Goal: Task Accomplishment & Management: Use online tool/utility

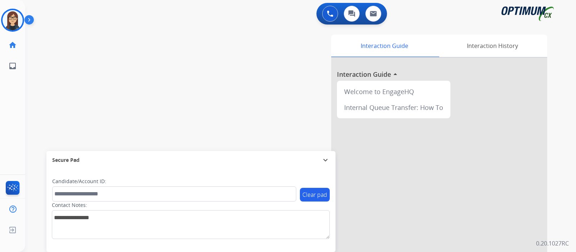
click at [6, 17] on img at bounding box center [13, 20] width 20 height 20
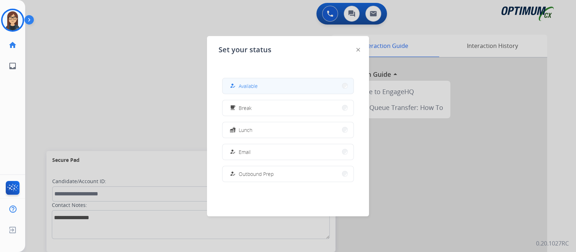
click at [273, 86] on button "how_to_reg Available" at bounding box center [287, 85] width 131 height 15
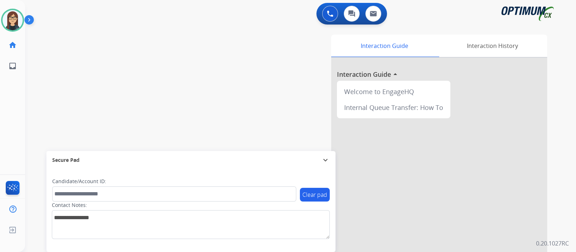
click at [91, 61] on div "swap_horiz Break voice bridge close_fullscreen Connect 3-Way Call merge_type Se…" at bounding box center [291, 176] width 533 height 300
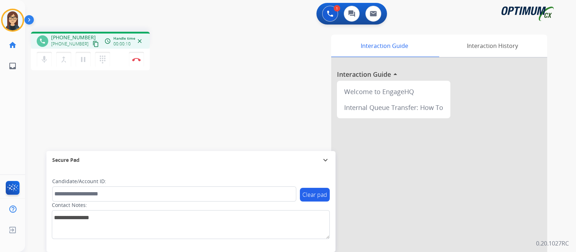
click at [93, 41] on mat-icon "content_copy" at bounding box center [96, 44] width 6 height 6
click at [239, 73] on div "Interaction Guide Interaction History Interaction Guide arrow_drop_up Welcome t…" at bounding box center [385, 181] width 323 height 292
click at [73, 102] on div "phone [PHONE_NUMBER] [PHONE_NUMBER] content_copy access_time Call metrics Queue…" at bounding box center [291, 176] width 533 height 300
click at [137, 62] on button "Disconnect" at bounding box center [136, 59] width 15 height 15
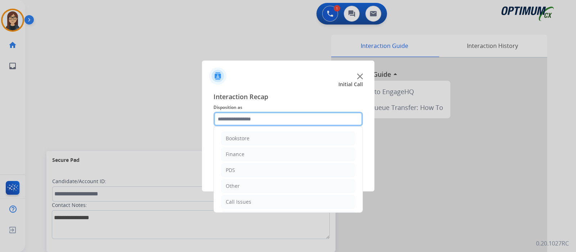
click at [231, 120] on input "text" at bounding box center [287, 119] width 149 height 14
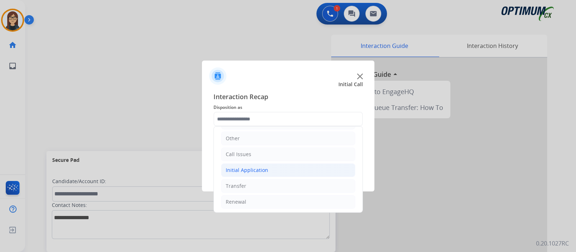
click at [256, 170] on div "Initial Application" at bounding box center [247, 169] width 42 height 7
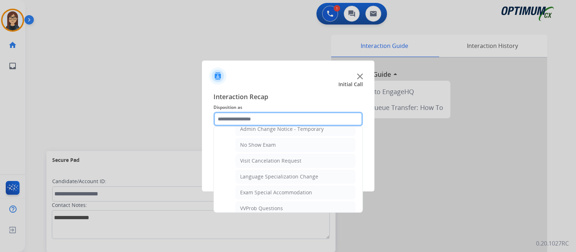
scroll to position [362, 0]
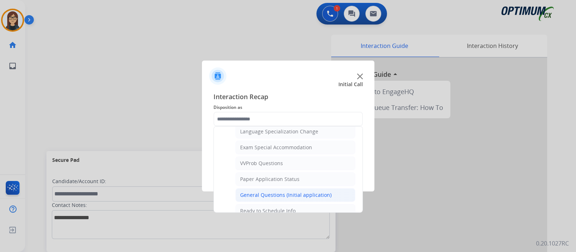
click at [286, 191] on div "General Questions (Initial application)" at bounding box center [285, 194] width 91 height 7
type input "**********"
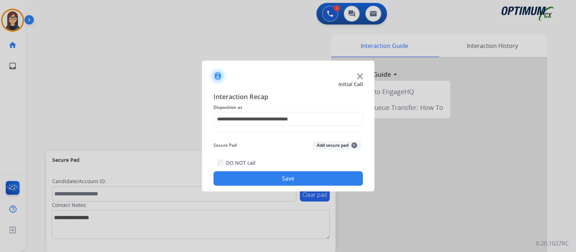
click at [281, 181] on button "Save" at bounding box center [287, 178] width 149 height 14
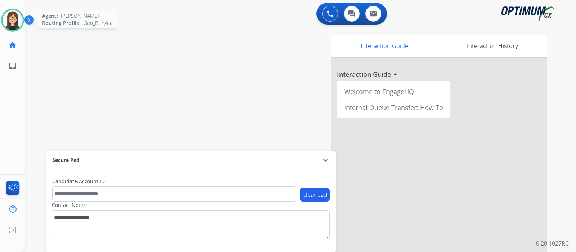
click at [16, 15] on img at bounding box center [13, 20] width 20 height 20
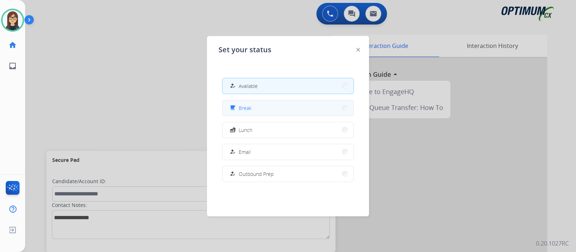
click at [264, 103] on button "free_breakfast Break" at bounding box center [287, 107] width 131 height 15
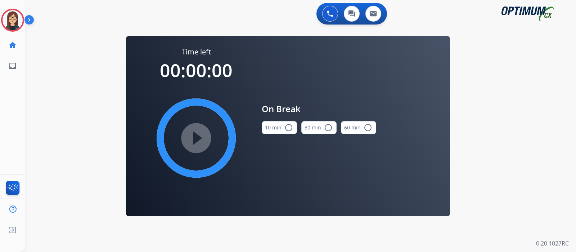
click at [289, 126] on mat-icon "radio_button_unchecked" at bounding box center [288, 127] width 9 height 9
click at [193, 134] on mat-icon "play_circle_filled" at bounding box center [196, 138] width 9 height 9
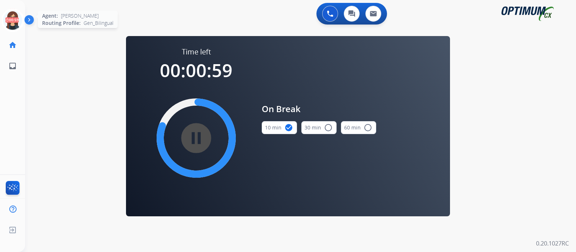
click at [16, 19] on icon at bounding box center [12, 20] width 23 height 23
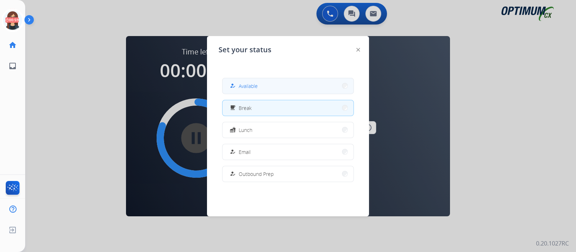
click at [254, 80] on button "how_to_reg Available" at bounding box center [287, 85] width 131 height 15
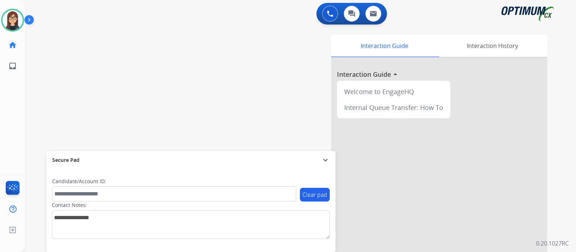
click at [81, 101] on div "swap_horiz Break voice bridge close_fullscreen Connect 3-Way Call merge_type Se…" at bounding box center [291, 176] width 533 height 300
drag, startPoint x: 68, startPoint y: 94, endPoint x: 73, endPoint y: 112, distance: 18.6
click at [67, 94] on div "swap_horiz Break voice bridge close_fullscreen Connect 3-Way Call merge_type Se…" at bounding box center [291, 176] width 533 height 300
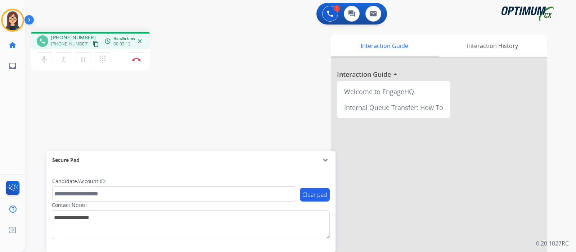
click at [221, 75] on div "phone [PHONE_NUMBER] [PHONE_NUMBER] content_copy access_time Call metrics Queue…" at bounding box center [291, 176] width 533 height 300
click at [138, 60] on img at bounding box center [136, 60] width 9 height 4
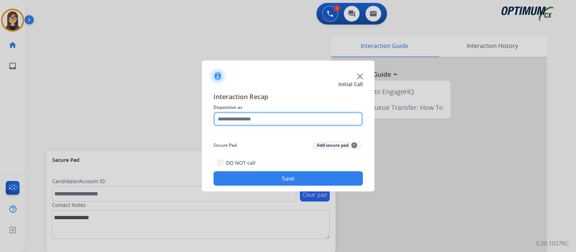
click at [245, 118] on input "text" at bounding box center [287, 119] width 149 height 14
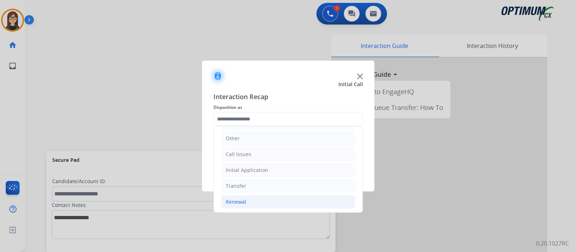
click at [241, 203] on div "Renewal" at bounding box center [236, 201] width 21 height 7
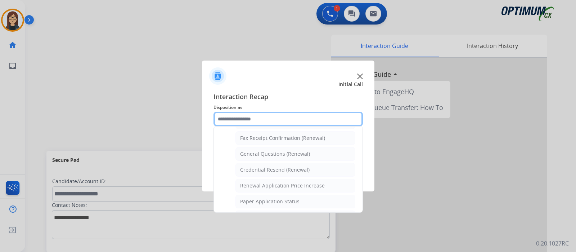
scroll to position [185, 0]
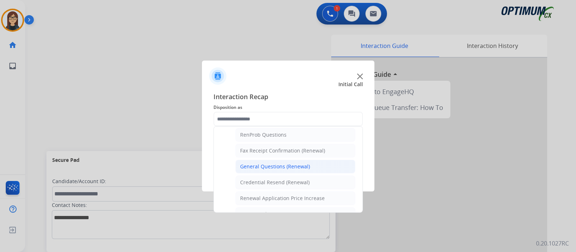
click at [272, 164] on div "General Questions (Renewal)" at bounding box center [275, 166] width 70 height 7
type input "**********"
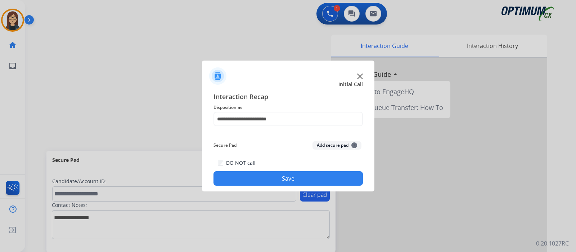
click at [275, 173] on button "Save" at bounding box center [287, 178] width 149 height 14
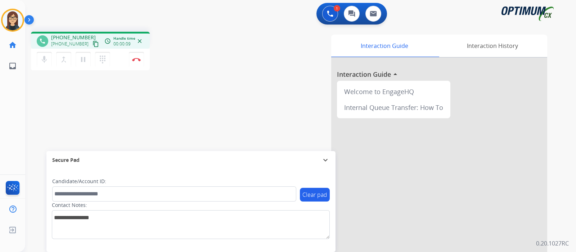
click at [93, 44] on mat-icon "content_copy" at bounding box center [96, 44] width 6 height 6
click at [49, 55] on button "mic Mute" at bounding box center [44, 59] width 15 height 15
click at [41, 60] on mat-icon "mic_off" at bounding box center [44, 59] width 9 height 9
click at [51, 58] on button "mic Mute" at bounding box center [44, 59] width 15 height 15
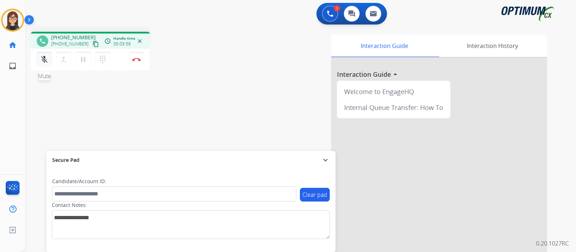
click at [45, 62] on mat-icon "mic_off" at bounding box center [44, 59] width 9 height 9
click at [43, 60] on mat-icon "mic" at bounding box center [44, 59] width 9 height 9
click at [44, 62] on mat-icon "mic_off" at bounding box center [44, 59] width 9 height 9
click at [228, 122] on div "Interaction Guide Interaction History Interaction Guide arrow_drop_up Welcome t…" at bounding box center [385, 181] width 323 height 292
click at [133, 98] on div "phone [PHONE_NUMBER] [PHONE_NUMBER] content_copy access_time Call metrics Queue…" at bounding box center [291, 176] width 533 height 300
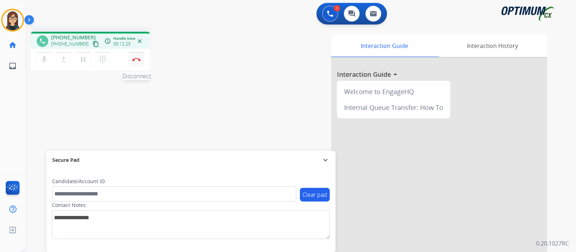
click at [134, 61] on img at bounding box center [136, 60] width 9 height 4
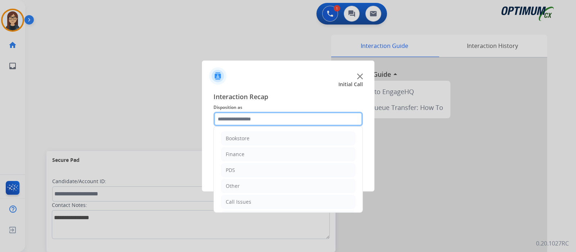
click at [258, 120] on input "text" at bounding box center [287, 119] width 149 height 14
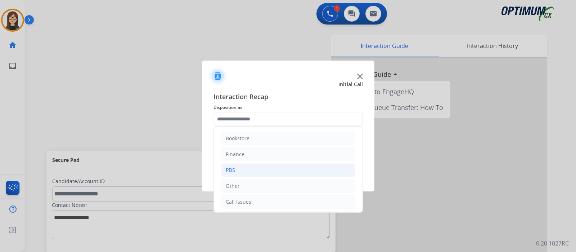
click at [245, 167] on li "PDS" at bounding box center [288, 170] width 134 height 14
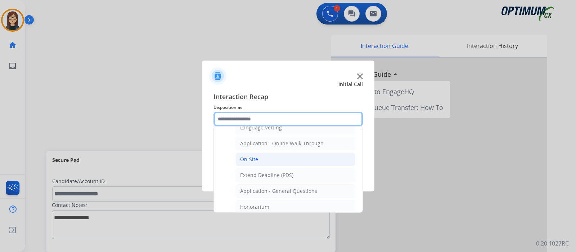
scroll to position [180, 0]
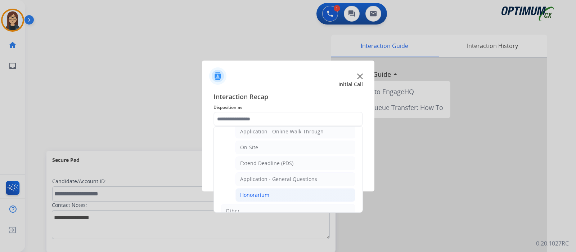
click at [271, 191] on li "Honorarium" at bounding box center [295, 195] width 120 height 14
type input "**********"
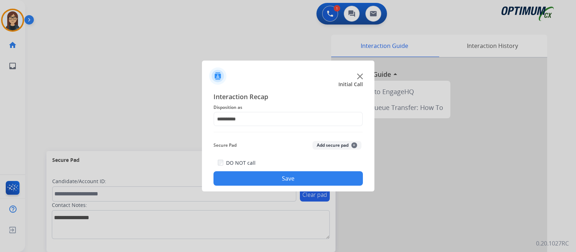
click at [261, 178] on button "Save" at bounding box center [287, 178] width 149 height 14
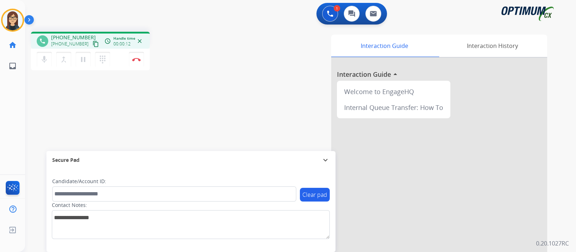
click at [93, 42] on mat-icon "content_copy" at bounding box center [96, 44] width 6 height 6
click at [42, 60] on mat-icon "mic" at bounding box center [44, 59] width 9 height 9
click at [45, 63] on mat-icon "mic_off" at bounding box center [44, 59] width 9 height 9
click at [49, 88] on div "phone [PHONE_NUMBER] [PHONE_NUMBER] content_copy access_time Call metrics Queue…" at bounding box center [291, 176] width 533 height 300
click at [83, 120] on div "phone [PHONE_NUMBER] [PHONE_NUMBER] content_copy access_time Call metrics Queue…" at bounding box center [291, 176] width 533 height 300
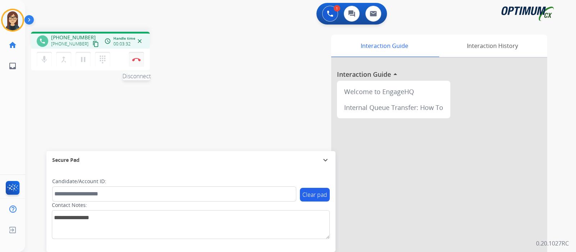
click at [139, 62] on button "Disconnect" at bounding box center [136, 59] width 15 height 15
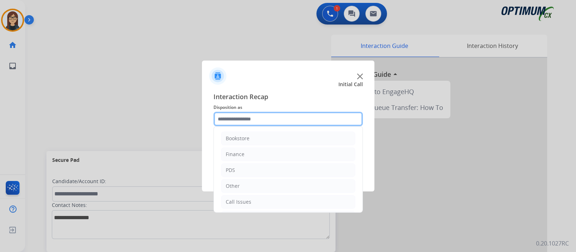
click at [264, 120] on input "text" at bounding box center [287, 119] width 149 height 14
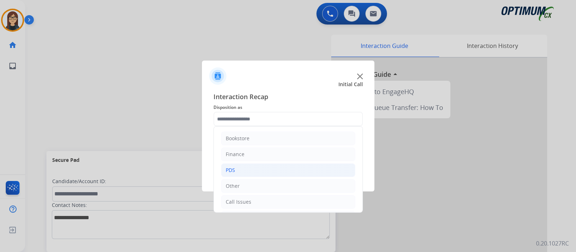
click at [243, 164] on li "PDS" at bounding box center [288, 170] width 134 height 14
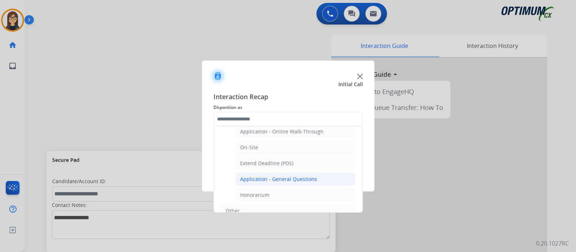
click at [307, 176] on div "Application - General Questions" at bounding box center [278, 178] width 77 height 7
type input "**********"
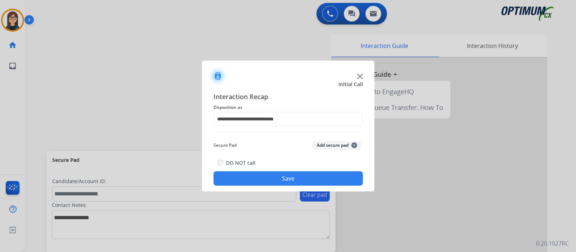
click at [287, 179] on button "Save" at bounding box center [287, 178] width 149 height 14
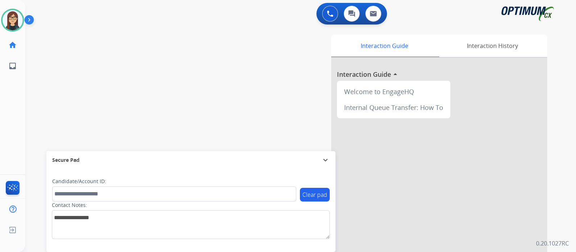
click at [162, 45] on div "swap_horiz Break voice bridge close_fullscreen Connect 3-Way Call merge_type Se…" at bounding box center [291, 176] width 533 height 300
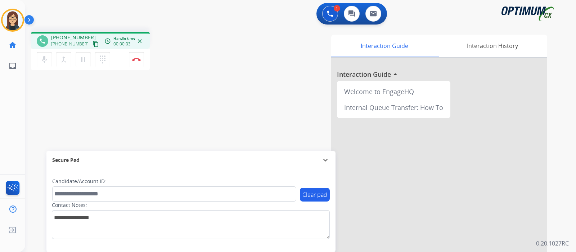
click at [93, 43] on mat-icon "content_copy" at bounding box center [96, 44] width 6 height 6
click at [43, 59] on mat-icon "mic" at bounding box center [44, 59] width 9 height 9
click at [69, 106] on div "phone [PHONE_NUMBER] [PHONE_NUMBER] content_copy access_time Call metrics Queue…" at bounding box center [291, 176] width 533 height 300
click at [49, 63] on button "mic_off Mute" at bounding box center [44, 59] width 15 height 15
click at [137, 60] on img at bounding box center [136, 60] width 9 height 4
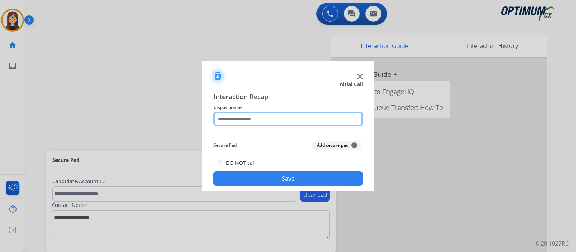
click at [238, 122] on input "text" at bounding box center [287, 119] width 149 height 14
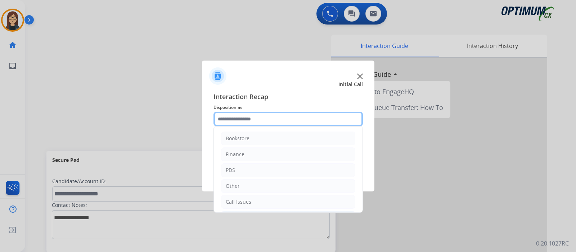
scroll to position [48, 0]
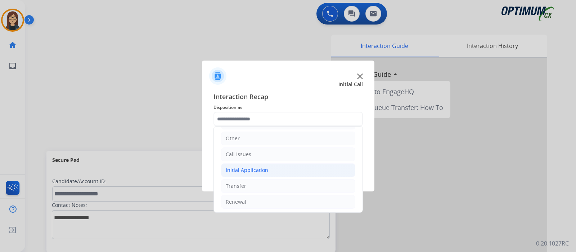
click at [259, 167] on div "Initial Application" at bounding box center [247, 169] width 42 height 7
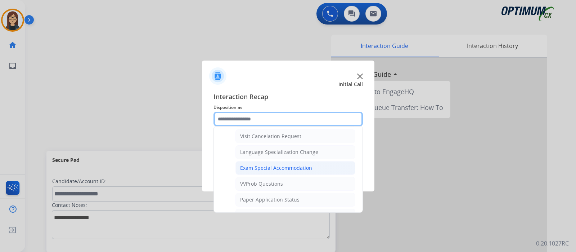
scroll to position [297, 0]
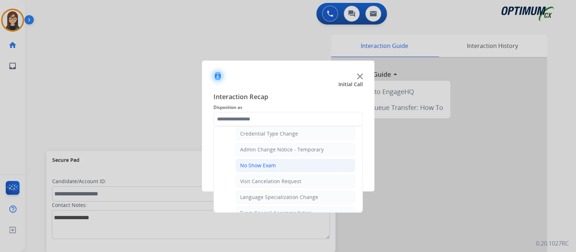
click at [263, 162] on div "No Show Exam" at bounding box center [258, 165] width 36 height 7
type input "**********"
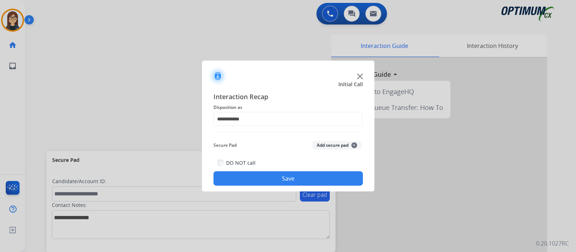
click at [266, 173] on button "Save" at bounding box center [287, 178] width 149 height 14
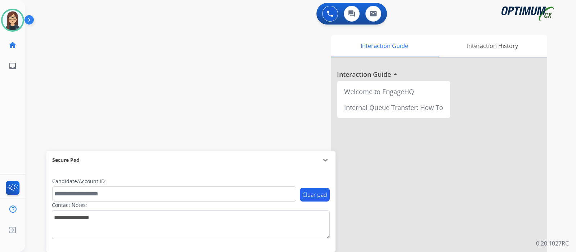
click at [170, 100] on div "swap_horiz Break voice bridge close_fullscreen Connect 3-Way Call merge_type Se…" at bounding box center [291, 176] width 533 height 300
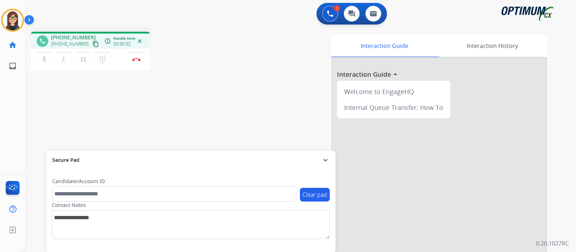
click at [93, 44] on mat-icon "content_copy" at bounding box center [96, 44] width 6 height 6
click at [43, 104] on div "phone [PHONE_NUMBER] [PHONE_NUMBER] content_copy access_time Call metrics Queue…" at bounding box center [291, 176] width 533 height 300
click at [137, 62] on button "Disconnect" at bounding box center [136, 59] width 15 height 15
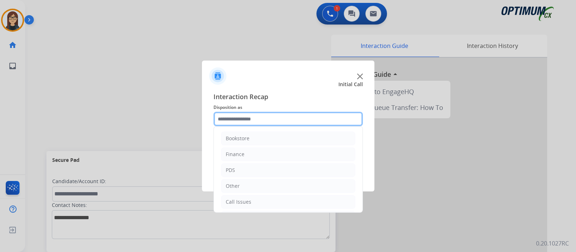
click at [251, 116] on input "text" at bounding box center [287, 119] width 149 height 14
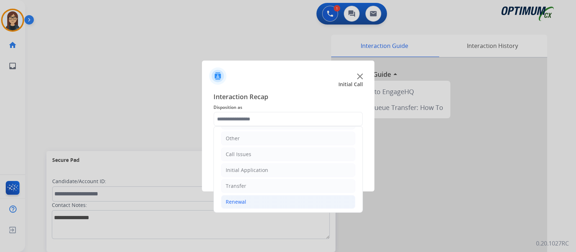
click at [241, 198] on div "Renewal" at bounding box center [236, 201] width 21 height 7
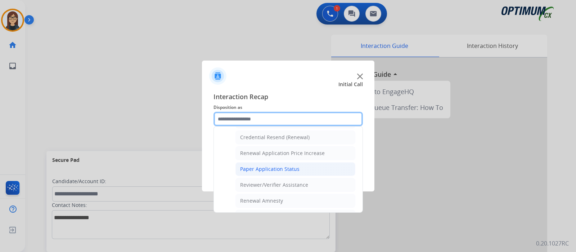
scroll to position [185, 0]
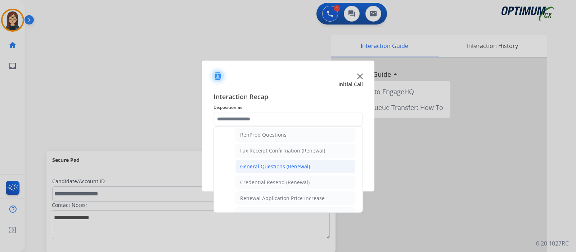
click at [272, 166] on div "General Questions (Renewal)" at bounding box center [275, 166] width 70 height 7
type input "**********"
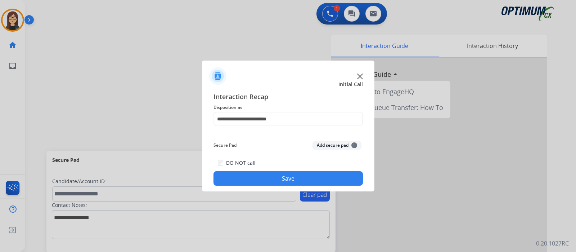
click at [269, 175] on button "Save" at bounding box center [287, 178] width 149 height 14
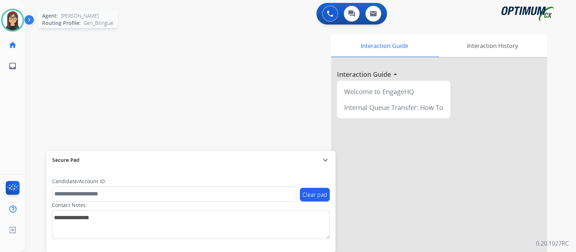
click at [13, 21] on img at bounding box center [13, 20] width 20 height 20
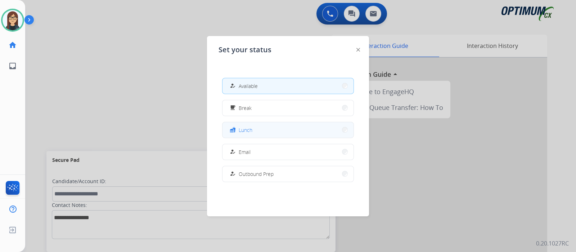
click at [254, 130] on button "fastfood Lunch" at bounding box center [287, 129] width 131 height 15
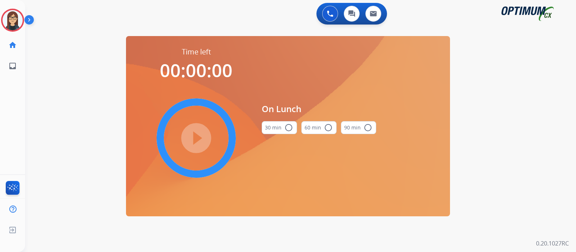
click at [290, 127] on mat-icon "radio_button_unchecked" at bounding box center [288, 127] width 9 height 9
click at [198, 135] on mat-icon "play_circle_filled" at bounding box center [196, 138] width 9 height 9
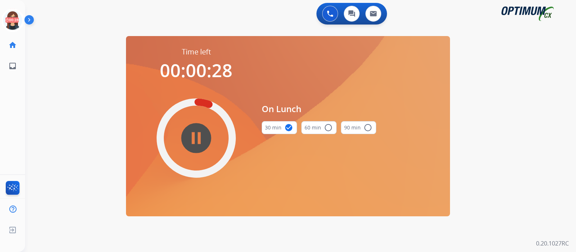
click at [83, 20] on div "0 Voice Interactions 0 Chat Interactions 0 Email Interactions" at bounding box center [296, 14] width 525 height 23
drag, startPoint x: 14, startPoint y: 17, endPoint x: 26, endPoint y: 16, distance: 11.2
click at [14, 17] on icon at bounding box center [12, 20] width 23 height 23
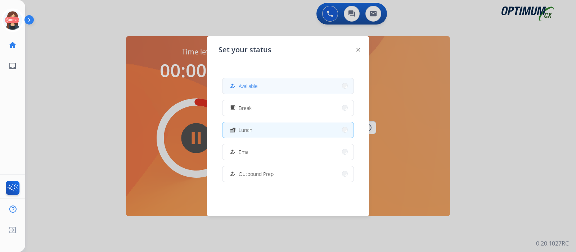
click at [260, 83] on button "how_to_reg Available" at bounding box center [287, 85] width 131 height 15
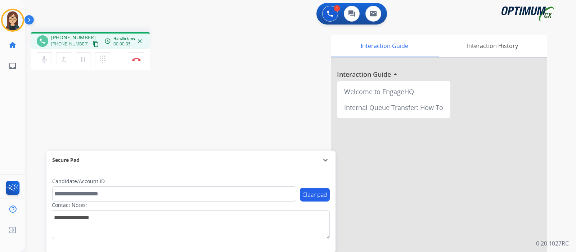
click at [93, 42] on mat-icon "content_copy" at bounding box center [96, 44] width 6 height 6
click at [124, 107] on div "phone [PHONE_NUMBER] [PHONE_NUMBER] content_copy access_time Call metrics Queue…" at bounding box center [291, 176] width 533 height 300
click at [43, 64] on button "mic Mute" at bounding box center [44, 59] width 15 height 15
click at [47, 62] on mat-icon "mic_off" at bounding box center [44, 59] width 9 height 9
click at [208, 65] on div "phone [PHONE_NUMBER] [PHONE_NUMBER] content_copy access_time Call metrics Queue…" at bounding box center [126, 52] width 190 height 41
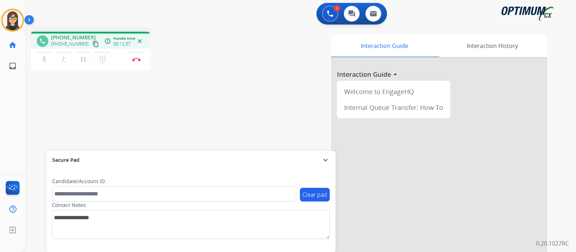
click at [61, 121] on div "phone [PHONE_NUMBER] [PHONE_NUMBER] content_copy access_time Call metrics Queue…" at bounding box center [291, 176] width 533 height 300
click at [140, 57] on button "Disconnect" at bounding box center [136, 59] width 15 height 15
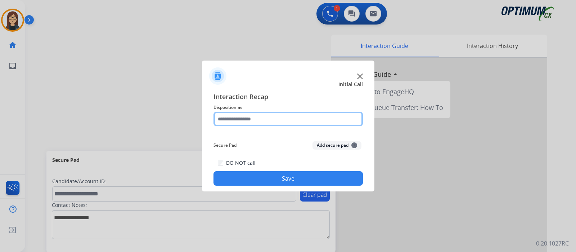
click at [256, 116] on input "text" at bounding box center [287, 119] width 149 height 14
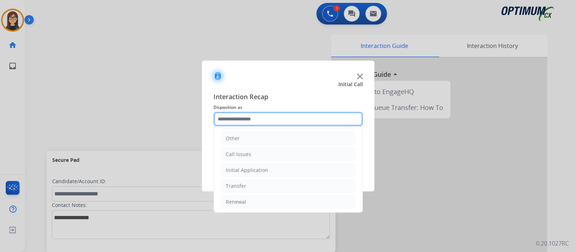
scroll to position [0, 0]
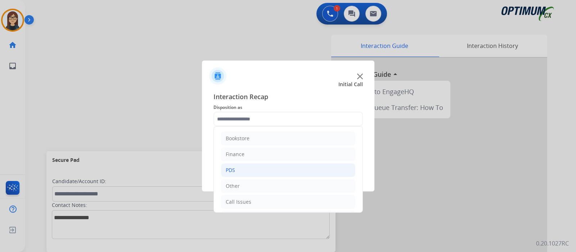
click at [247, 166] on li "PDS" at bounding box center [288, 170] width 134 height 14
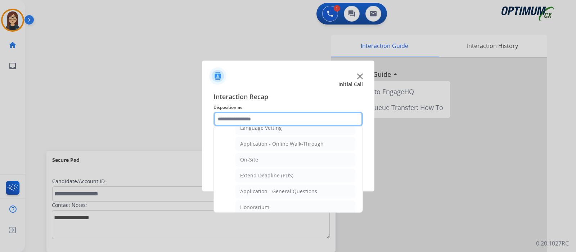
scroll to position [180, 0]
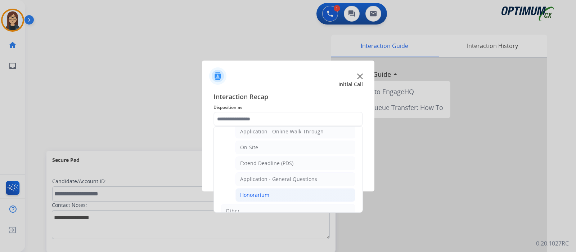
click at [260, 193] on div "Honorarium" at bounding box center [254, 194] width 29 height 7
type input "**********"
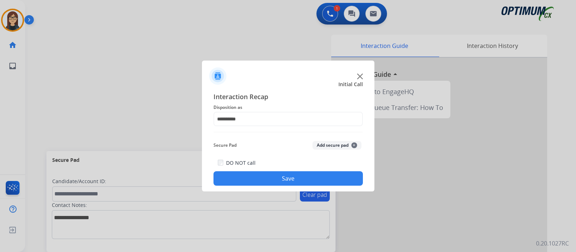
click at [253, 179] on button "Save" at bounding box center [287, 178] width 149 height 14
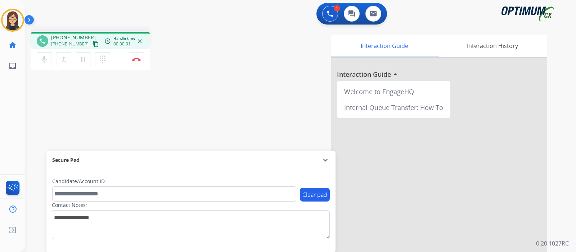
click at [93, 45] on mat-icon "content_copy" at bounding box center [96, 44] width 6 height 6
click at [43, 61] on mat-icon "mic" at bounding box center [44, 59] width 9 height 9
click at [50, 100] on div "phone [PHONE_NUMBER] [PHONE_NUMBER] content_copy access_time Call metrics Queue…" at bounding box center [291, 176] width 533 height 300
click at [46, 57] on mat-icon "mic_off" at bounding box center [44, 59] width 9 height 9
click at [135, 60] on img at bounding box center [136, 60] width 9 height 4
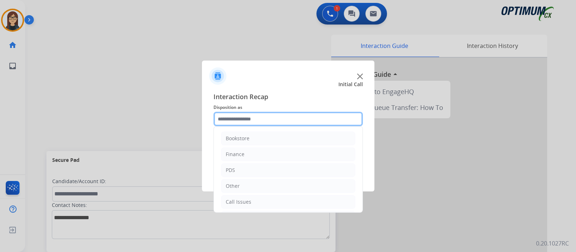
click at [254, 121] on input "text" at bounding box center [287, 119] width 149 height 14
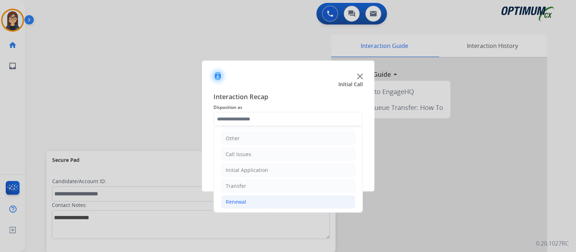
click at [250, 197] on li "Renewal" at bounding box center [288, 202] width 134 height 14
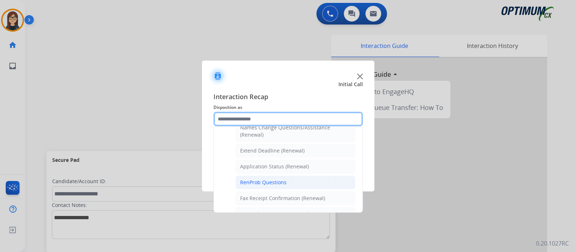
scroll to position [182, 0]
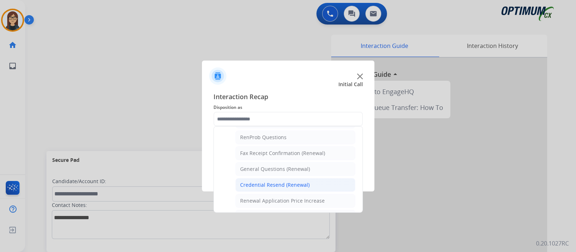
click at [274, 185] on div "Credential Resend (Renewal)" at bounding box center [274, 184] width 69 height 7
type input "**********"
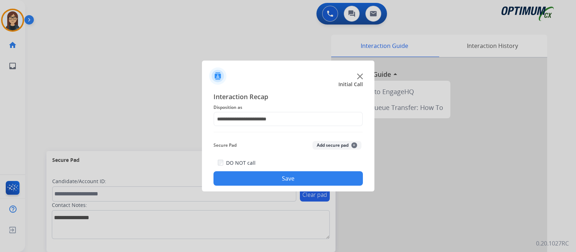
click at [271, 180] on button "Save" at bounding box center [287, 178] width 149 height 14
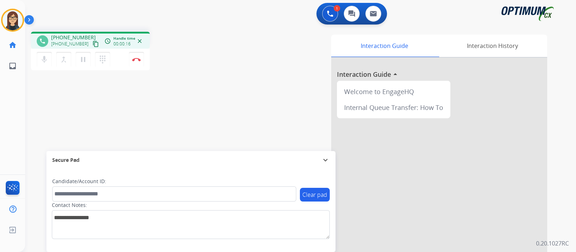
click at [93, 42] on mat-icon "content_copy" at bounding box center [96, 44] width 6 height 6
click at [205, 66] on div "phone [PHONE_NUMBER] [PHONE_NUMBER] content_copy access_time Call metrics Queue…" at bounding box center [126, 52] width 190 height 41
click at [136, 59] on img at bounding box center [136, 60] width 9 height 4
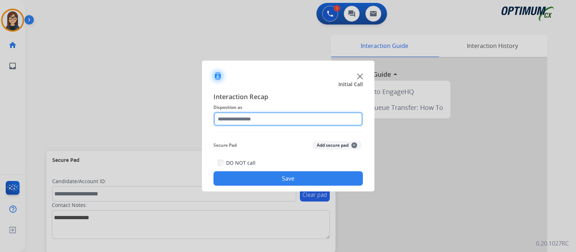
click at [269, 118] on input "text" at bounding box center [287, 119] width 149 height 14
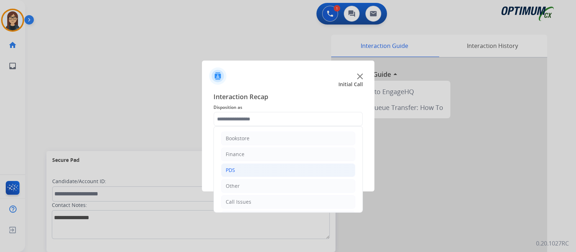
click at [227, 164] on li "PDS" at bounding box center [288, 170] width 134 height 14
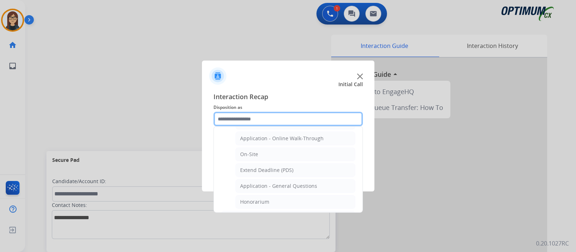
scroll to position [180, 0]
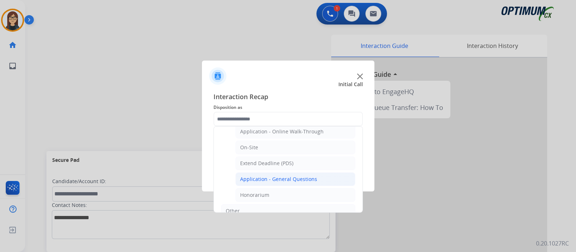
click at [297, 175] on div "Application - General Questions" at bounding box center [278, 178] width 77 height 7
type input "**********"
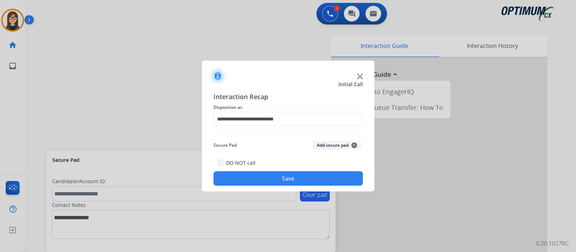
click at [288, 182] on button "Save" at bounding box center [287, 178] width 149 height 14
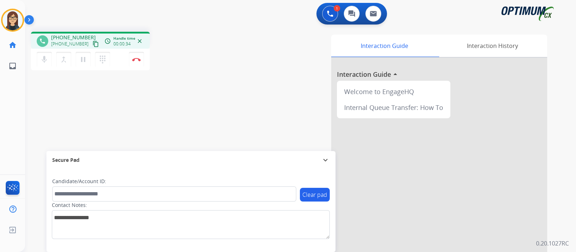
click at [93, 41] on mat-icon "content_copy" at bounding box center [96, 44] width 6 height 6
click at [46, 89] on div "phone [PHONE_NUMBER] [PHONE_NUMBER] content_copy access_time Call metrics Queue…" at bounding box center [291, 176] width 533 height 300
click at [236, 42] on div "Interaction Guide Interaction History Interaction Guide arrow_drop_up Welcome t…" at bounding box center [385, 181] width 323 height 292
click at [220, 95] on div "phone [PHONE_NUMBER] [PHONE_NUMBER] content_copy access_time Call metrics Queue…" at bounding box center [291, 176] width 533 height 300
click at [137, 61] on button "Disconnect" at bounding box center [136, 59] width 15 height 15
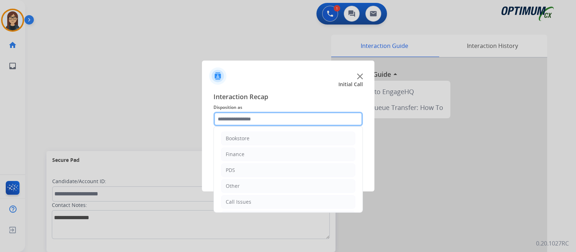
click at [253, 113] on input "text" at bounding box center [287, 119] width 149 height 14
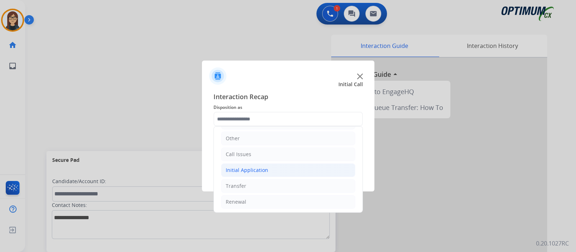
click at [252, 168] on div "Initial Application" at bounding box center [247, 169] width 42 height 7
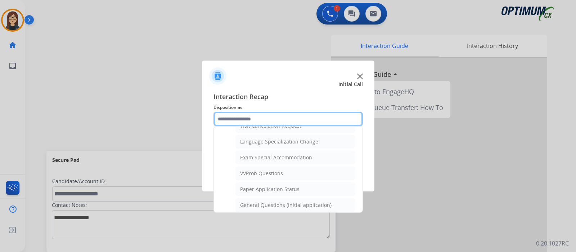
scroll to position [362, 0]
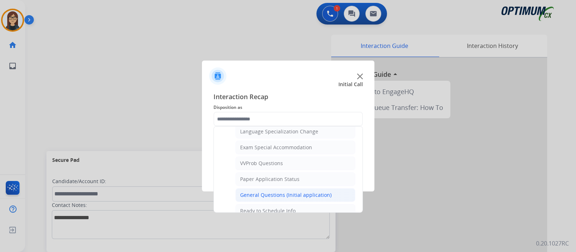
click at [284, 191] on div "General Questions (Initial application)" at bounding box center [285, 194] width 91 height 7
type input "**********"
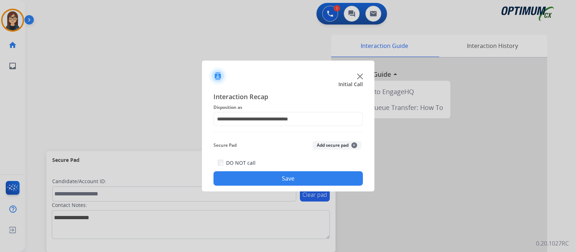
click at [273, 179] on button "Save" at bounding box center [287, 178] width 149 height 14
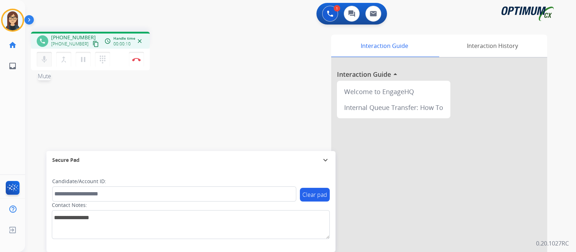
click at [45, 60] on mat-icon "mic" at bounding box center [44, 59] width 9 height 9
click at [45, 60] on mat-icon "mic_off" at bounding box center [44, 59] width 9 height 9
click at [93, 44] on mat-icon "content_copy" at bounding box center [96, 44] width 6 height 6
click at [192, 82] on div "phone [PHONE_NUMBER] [PHONE_NUMBER] content_copy access_time Call metrics Queue…" at bounding box center [291, 176] width 533 height 300
click at [137, 58] on img at bounding box center [136, 60] width 9 height 4
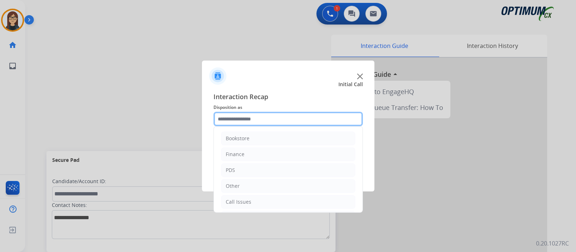
click at [271, 122] on input "text" at bounding box center [287, 119] width 149 height 14
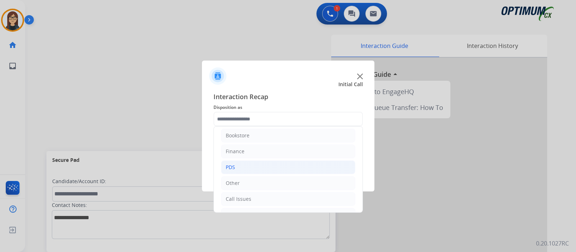
click at [243, 166] on li "PDS" at bounding box center [288, 167] width 134 height 14
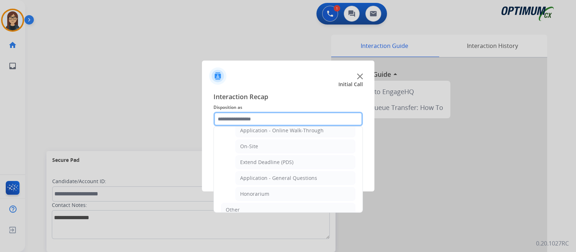
scroll to position [183, 0]
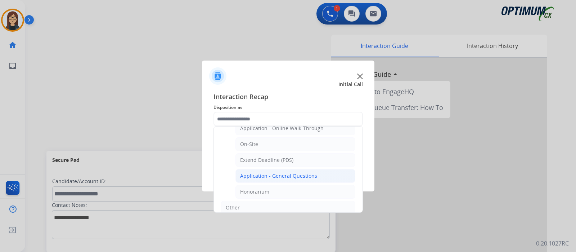
click at [281, 172] on div "Application - General Questions" at bounding box center [278, 175] width 77 height 7
type input "**********"
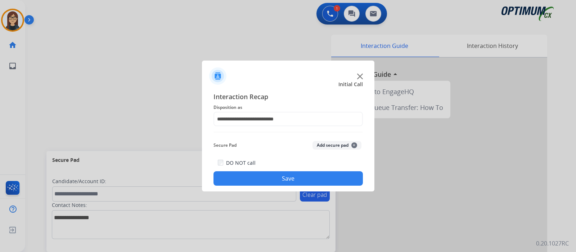
click at [278, 177] on button "Save" at bounding box center [287, 178] width 149 height 14
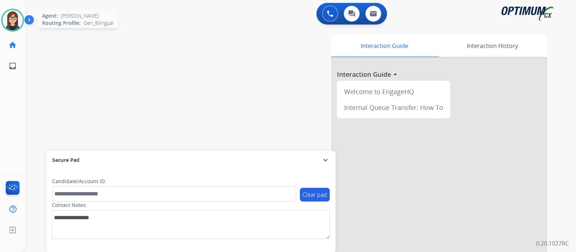
click at [9, 18] on img at bounding box center [13, 20] width 20 height 20
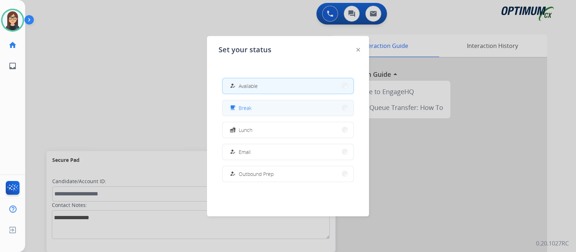
click at [256, 109] on button "free_breakfast Break" at bounding box center [287, 107] width 131 height 15
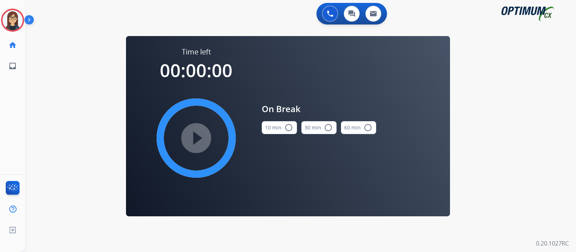
click at [287, 125] on mat-icon "radio_button_unchecked" at bounding box center [288, 127] width 9 height 9
click at [198, 135] on mat-icon "play_circle_filled" at bounding box center [196, 138] width 9 height 9
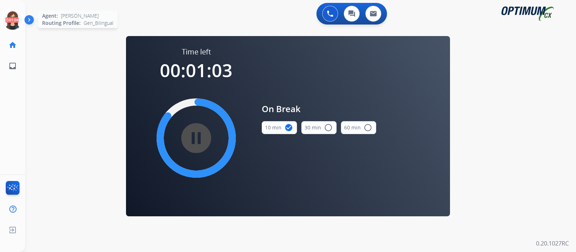
click at [13, 21] on icon at bounding box center [12, 20] width 23 height 23
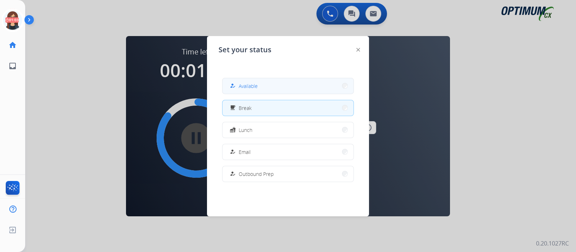
click at [268, 86] on button "how_to_reg Available" at bounding box center [287, 85] width 131 height 15
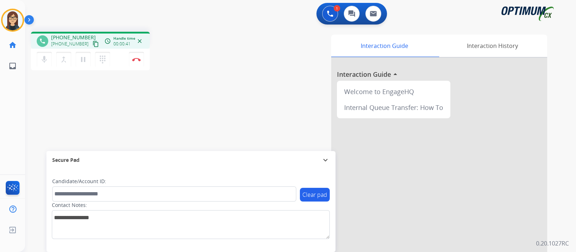
click at [93, 42] on mat-icon "content_copy" at bounding box center [96, 44] width 6 height 6
click at [112, 111] on div "phone [PHONE_NUMBER] [PHONE_NUMBER] content_copy access_time Call metrics Queue…" at bounding box center [291, 176] width 533 height 300
click at [47, 62] on mat-icon "mic" at bounding box center [44, 59] width 9 height 9
click at [55, 112] on div "phone [PHONE_NUMBER] [PHONE_NUMBER] content_copy access_time Call metrics Queue…" at bounding box center [291, 176] width 533 height 300
click at [44, 58] on mat-icon "mic_off" at bounding box center [44, 59] width 9 height 9
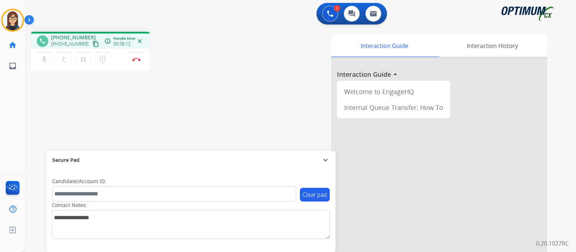
click at [263, 49] on div "Interaction Guide Interaction History Interaction Guide arrow_drop_up Welcome t…" at bounding box center [385, 181] width 323 height 292
click at [137, 61] on img at bounding box center [136, 60] width 9 height 4
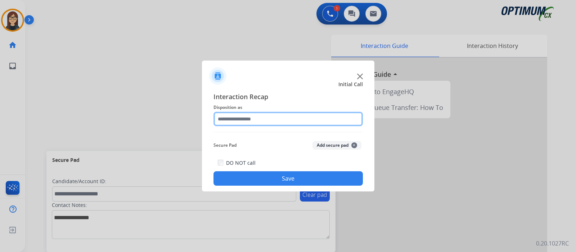
click at [265, 118] on input "text" at bounding box center [287, 119] width 149 height 14
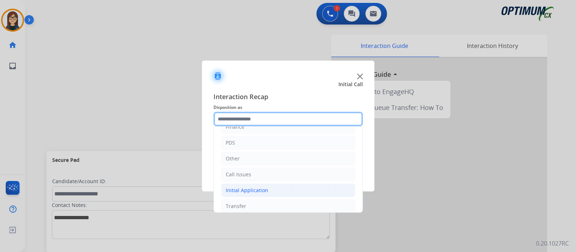
scroll to position [48, 0]
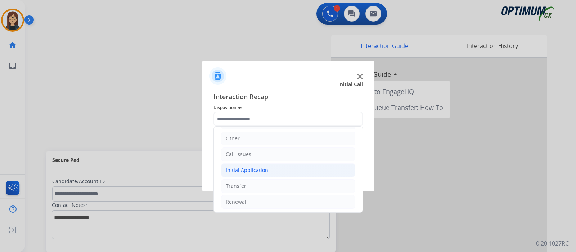
click at [257, 169] on div "Initial Application" at bounding box center [247, 169] width 42 height 7
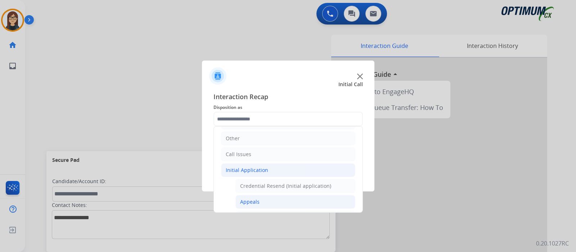
click at [261, 198] on li "Appeals" at bounding box center [295, 202] width 120 height 14
type input "*******"
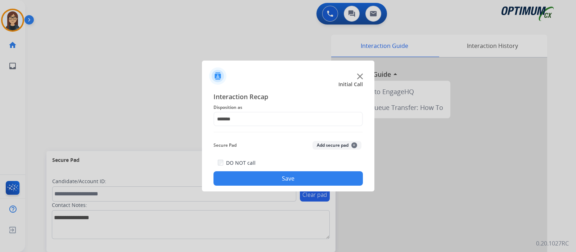
click at [270, 180] on button "Save" at bounding box center [287, 178] width 149 height 14
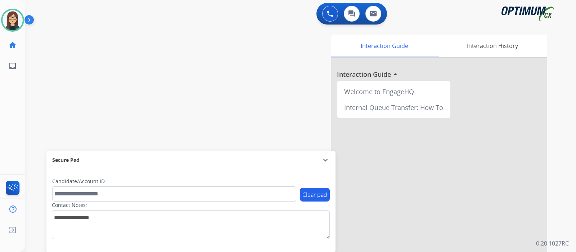
click at [81, 67] on div "swap_horiz Break voice bridge close_fullscreen Connect 3-Way Call merge_type Se…" at bounding box center [291, 176] width 533 height 300
click at [63, 64] on div "swap_horiz Break voice bridge close_fullscreen Connect 3-Way Call merge_type Se…" at bounding box center [291, 176] width 533 height 300
click at [51, 81] on div "swap_horiz Break voice bridge close_fullscreen Connect 3-Way Call merge_type Se…" at bounding box center [291, 176] width 533 height 300
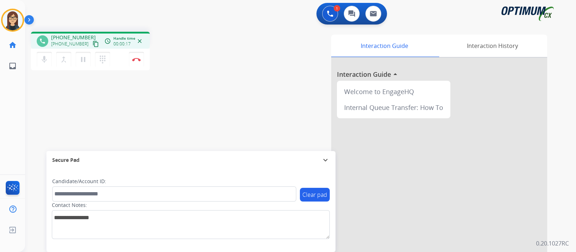
click at [93, 42] on mat-icon "content_copy" at bounding box center [96, 44] width 6 height 6
click at [172, 125] on div "phone [PHONE_NUMBER] [PHONE_NUMBER] content_copy access_time Call metrics Queue…" at bounding box center [291, 176] width 533 height 300
click at [134, 62] on button "Disconnect" at bounding box center [136, 59] width 15 height 15
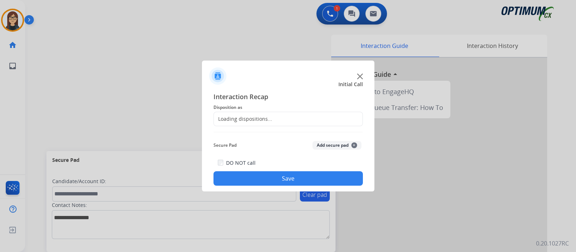
click at [231, 117] on div "Loading dispositions..." at bounding box center [243, 118] width 58 height 7
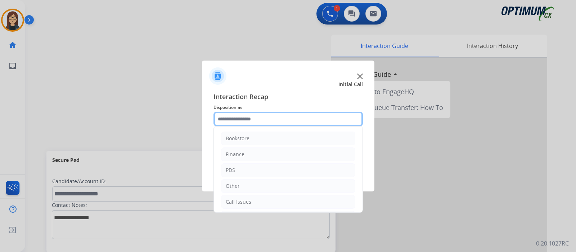
click at [231, 117] on input "text" at bounding box center [287, 119] width 149 height 14
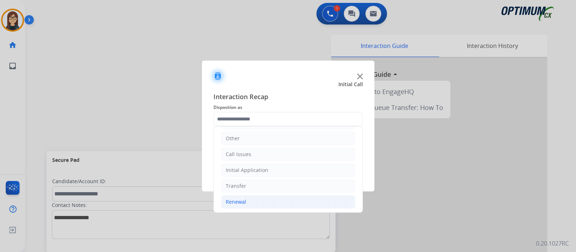
click at [242, 199] on div "Renewal" at bounding box center [236, 201] width 21 height 7
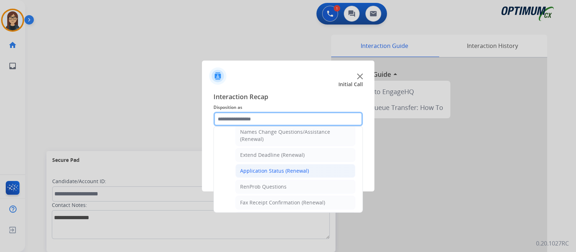
scroll to position [182, 0]
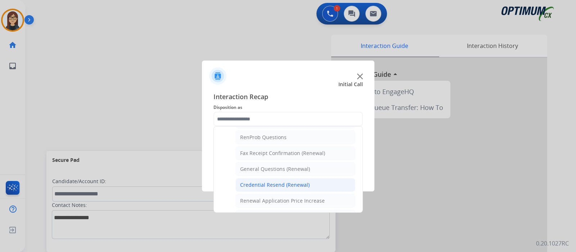
click at [262, 181] on div "Credential Resend (Renewal)" at bounding box center [274, 184] width 69 height 7
type input "**********"
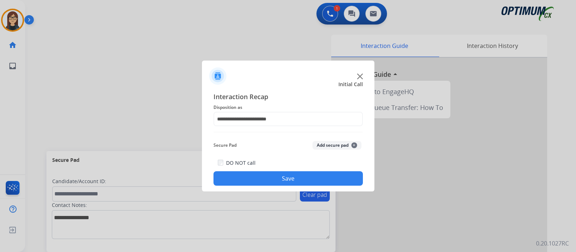
click at [252, 173] on button "Save" at bounding box center [287, 178] width 149 height 14
